Goal: Find specific page/section: Find specific page/section

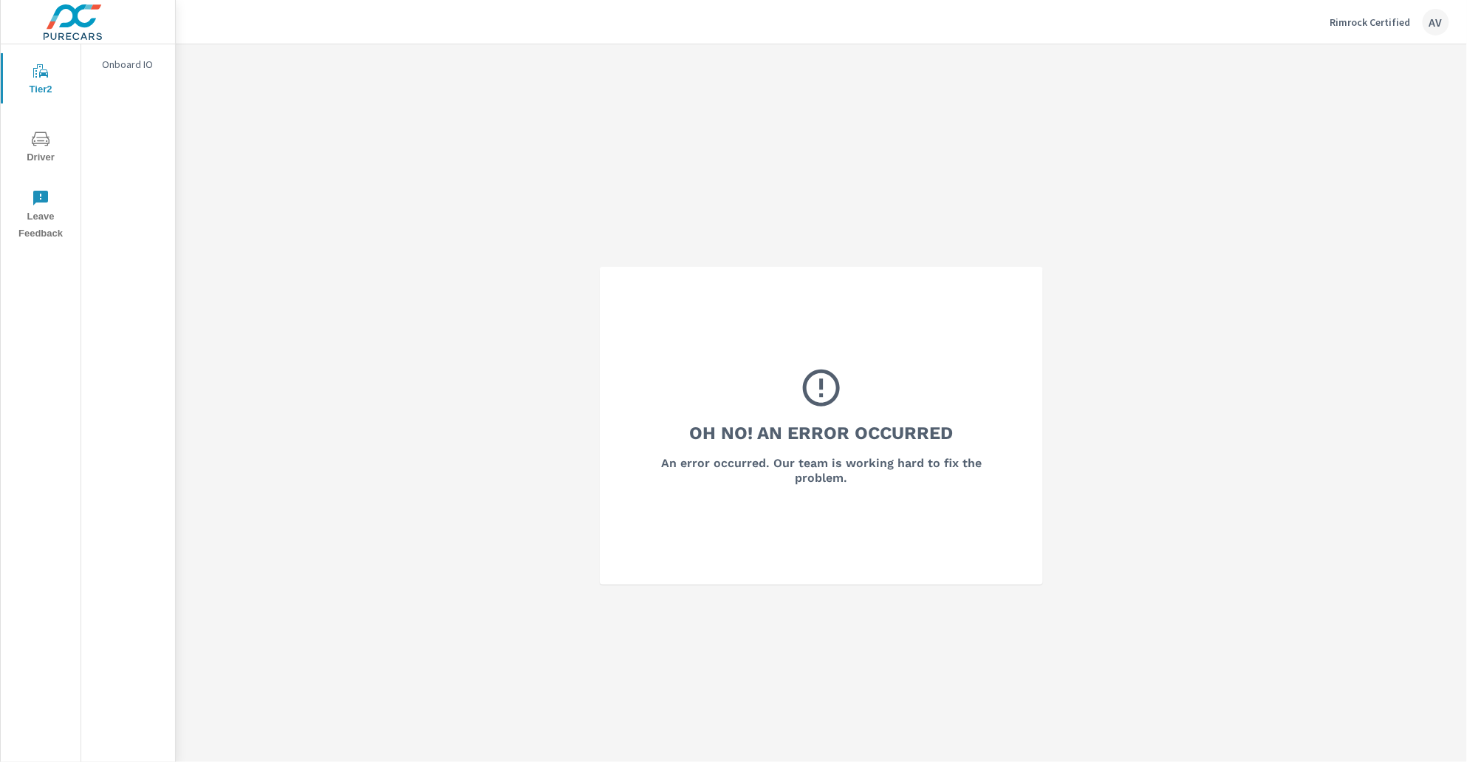
click at [48, 140] on icon "nav menu" at bounding box center [41, 139] width 18 height 18
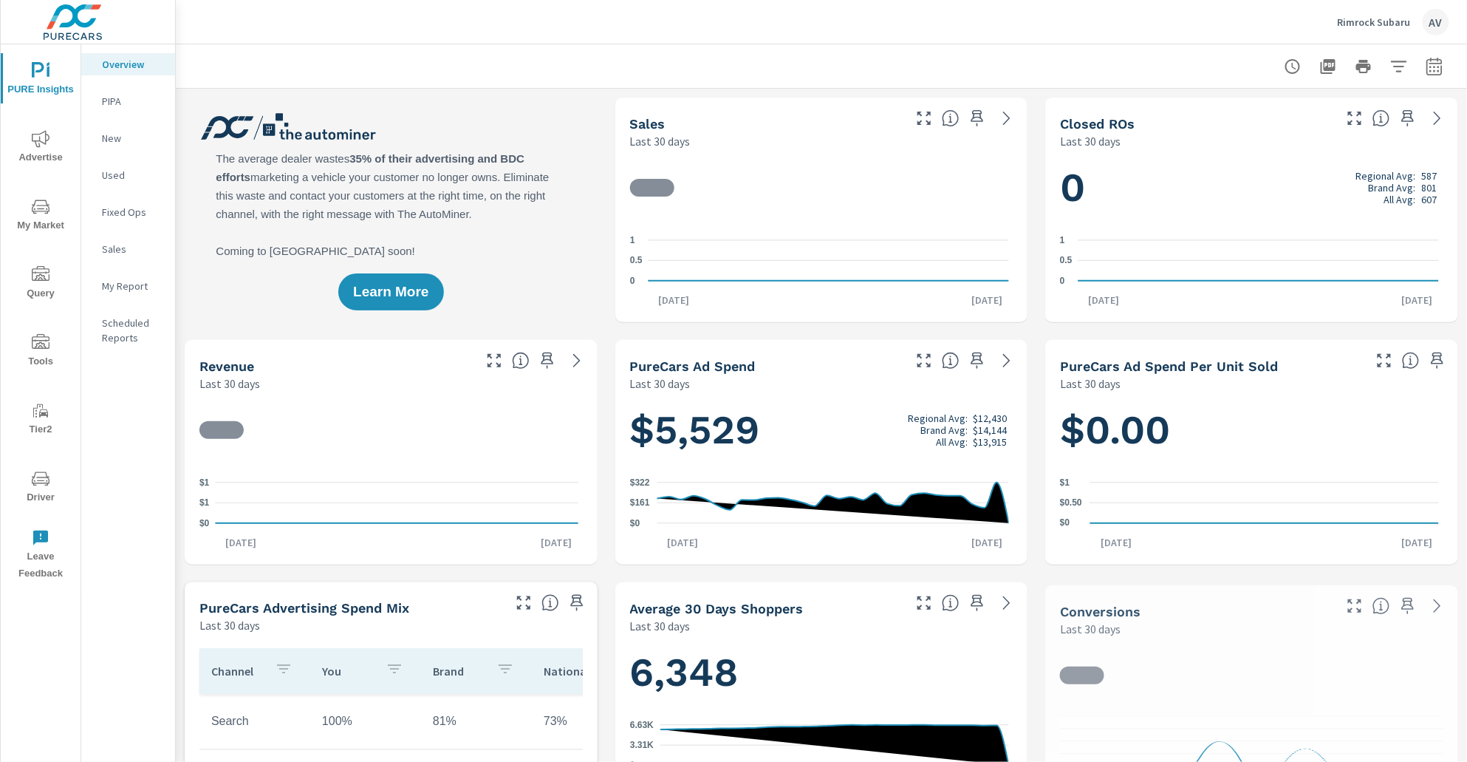
click at [123, 342] on p "Scheduled Reports" at bounding box center [132, 330] width 61 height 30
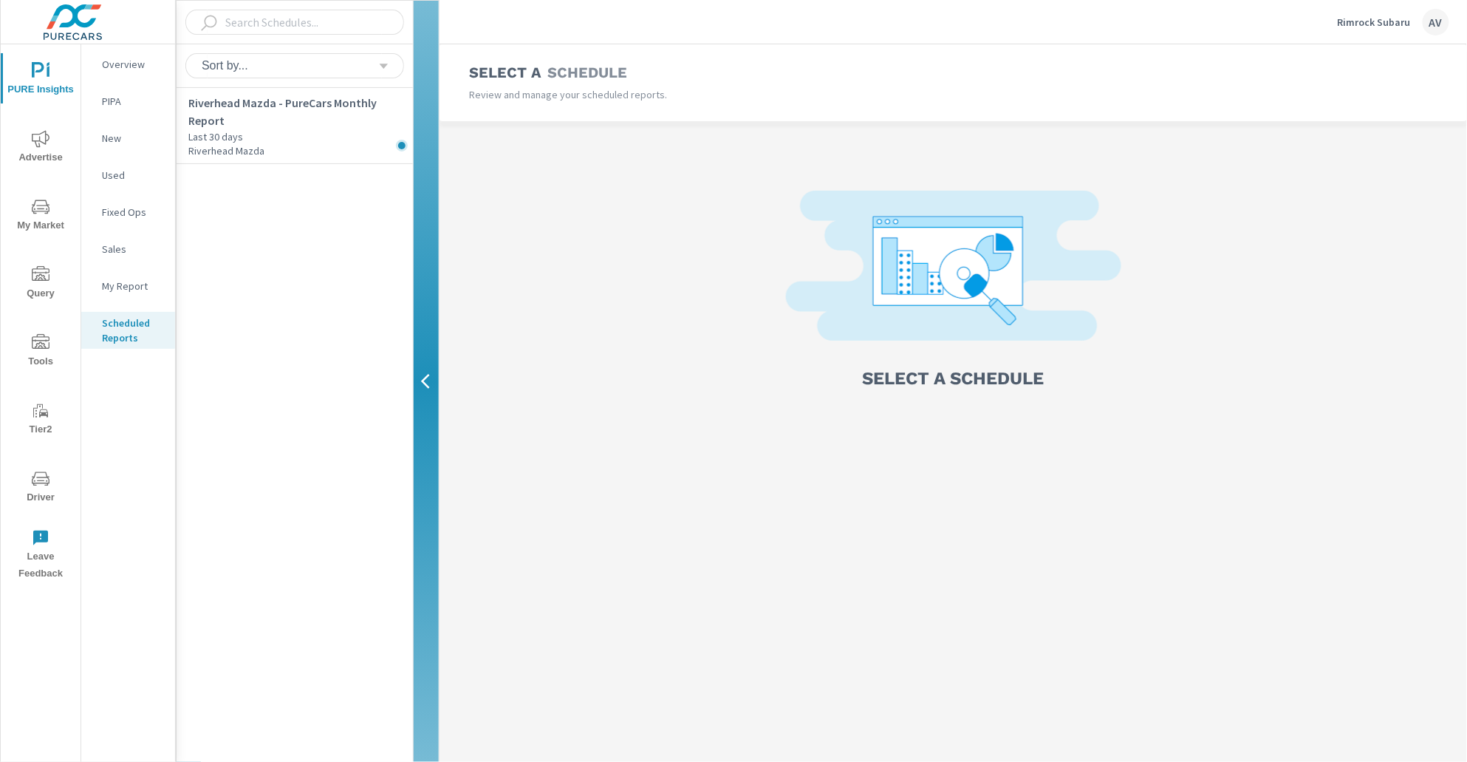
click at [114, 291] on p "My Report" at bounding box center [132, 286] width 61 height 15
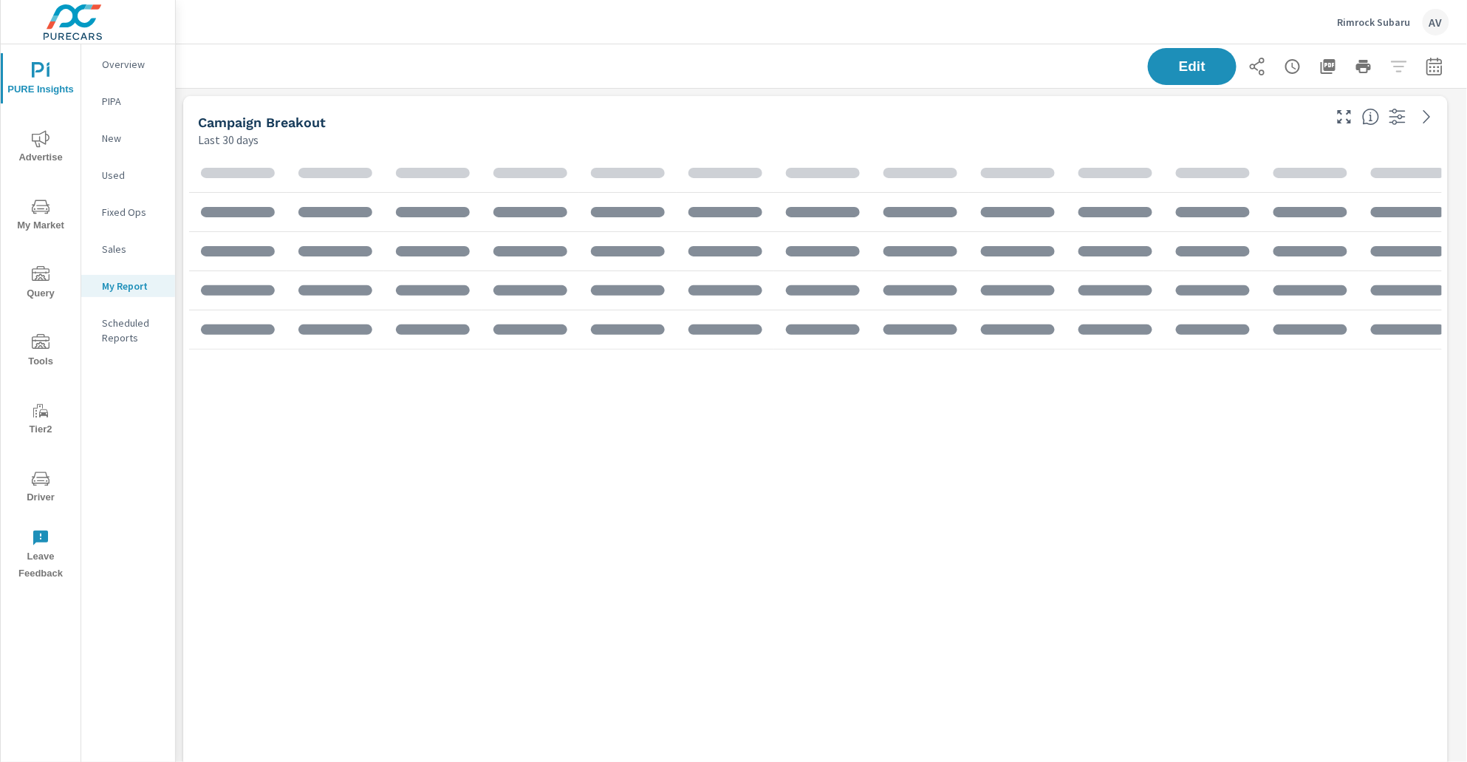
scroll to position [2412, 1306]
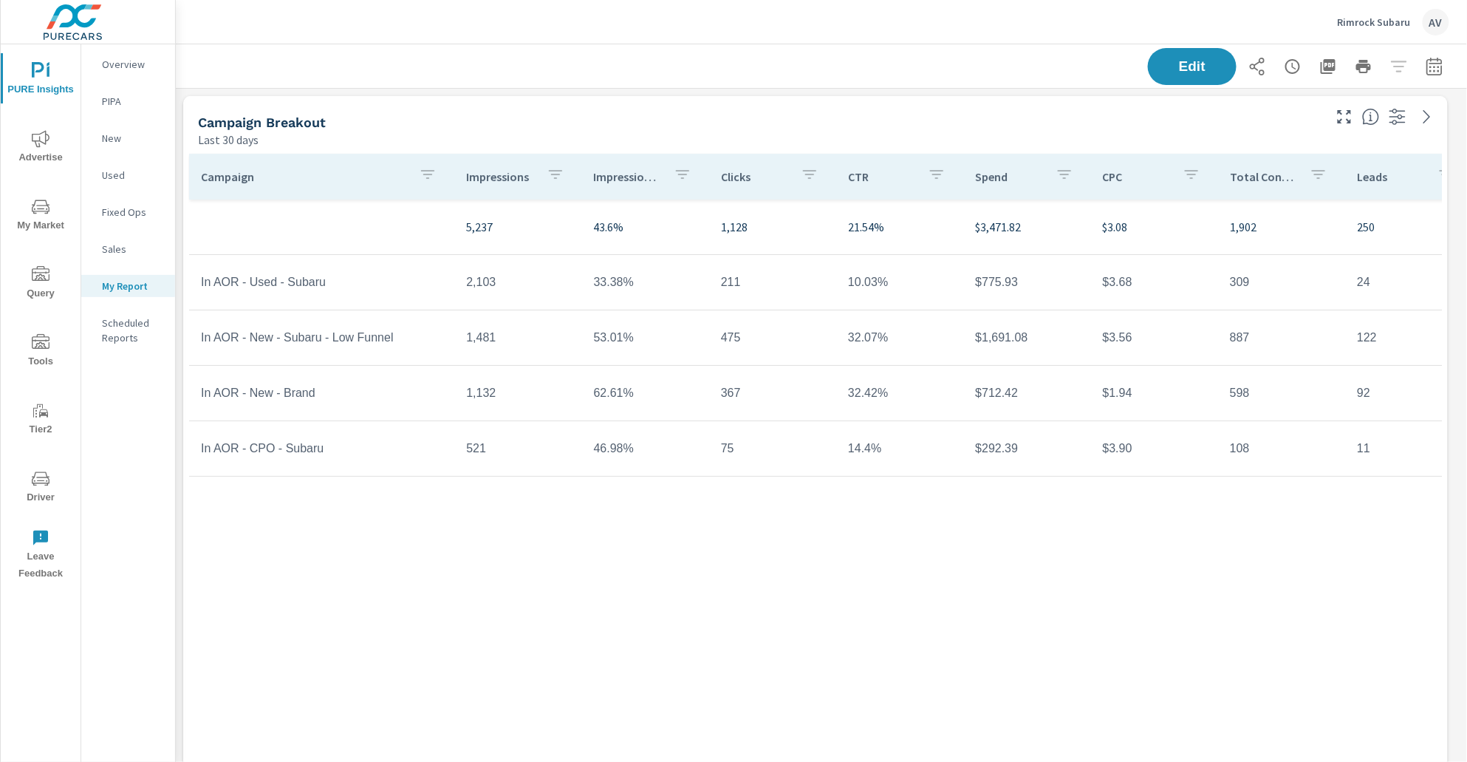
click at [887, 62] on div "Edit" at bounding box center [822, 66] width 1256 height 44
